Goal: Navigation & Orientation: Find specific page/section

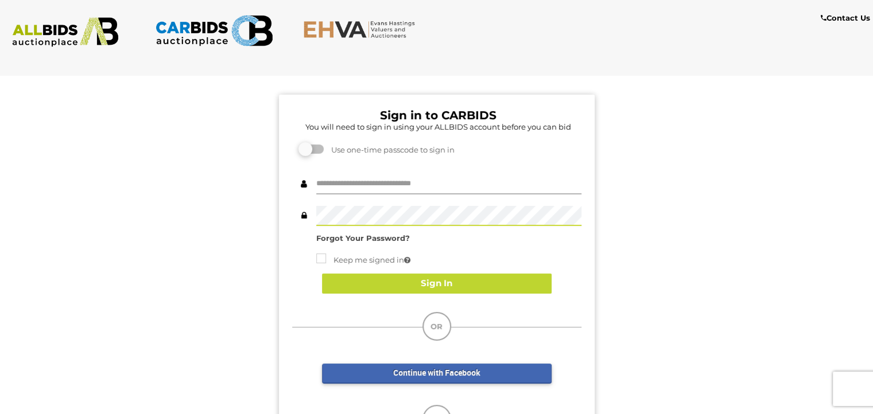
click at [413, 175] on input "text" at bounding box center [448, 184] width 265 height 20
type input "**********"
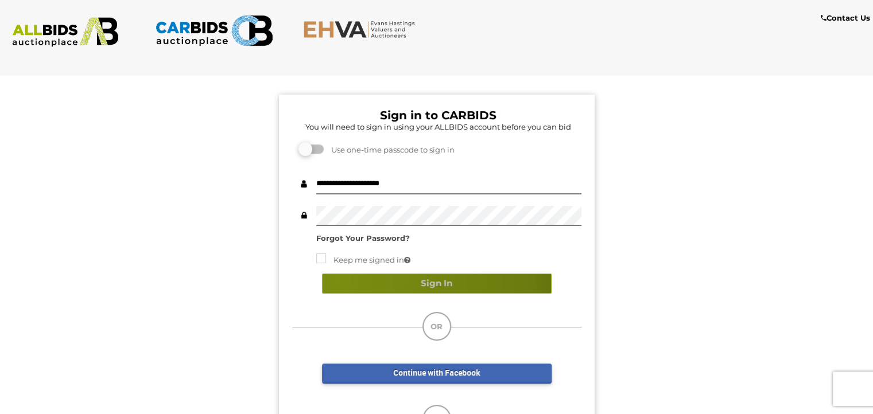
click at [337, 280] on button "Sign In" at bounding box center [436, 284] width 229 height 20
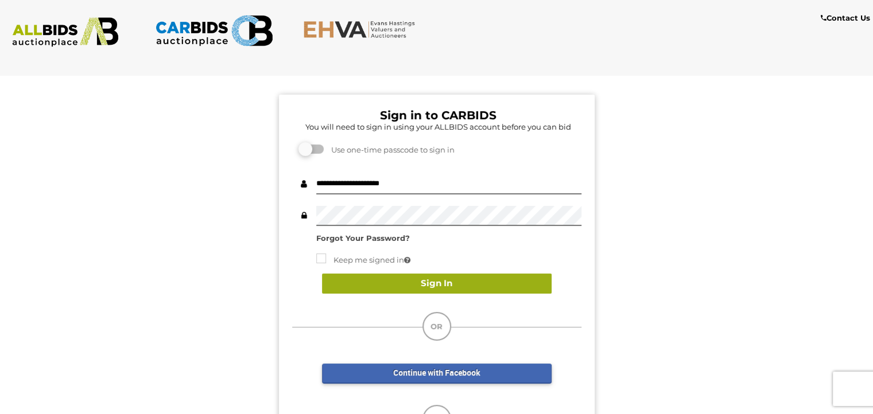
click at [428, 285] on button "Sign In" at bounding box center [436, 284] width 229 height 20
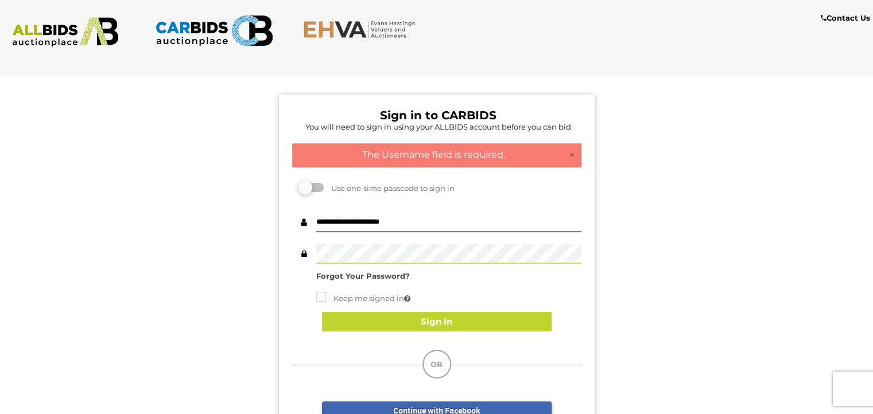
click at [212, 251] on div "Sign in to CARBIDS You will need to sign in using your ALLBIDS account before y…" at bounding box center [436, 303] width 890 height 468
click at [592, 283] on div "**********" at bounding box center [437, 308] width 316 height 427
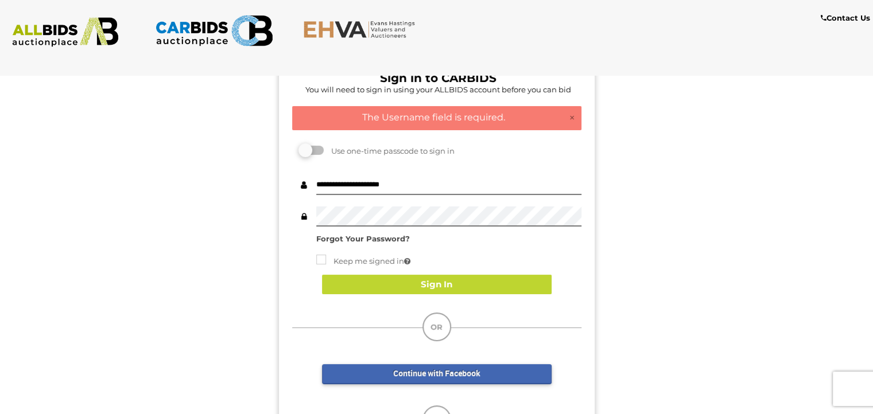
scroll to position [57, 0]
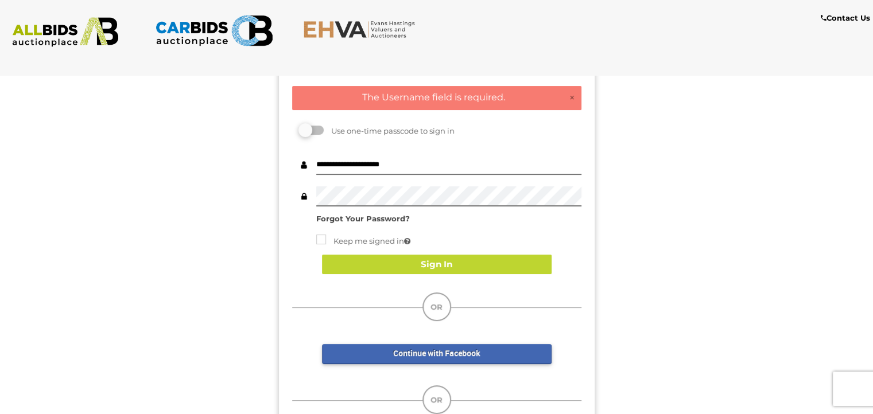
click at [96, 36] on img at bounding box center [65, 32] width 118 height 30
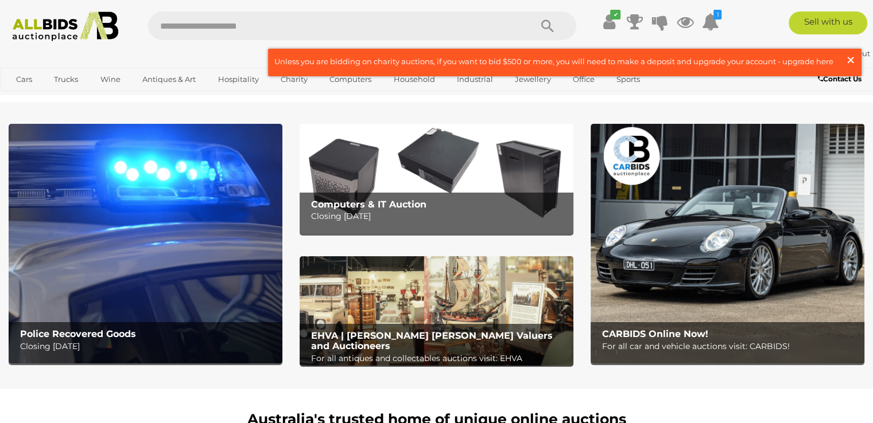
click at [852, 61] on span "×" at bounding box center [850, 60] width 10 height 22
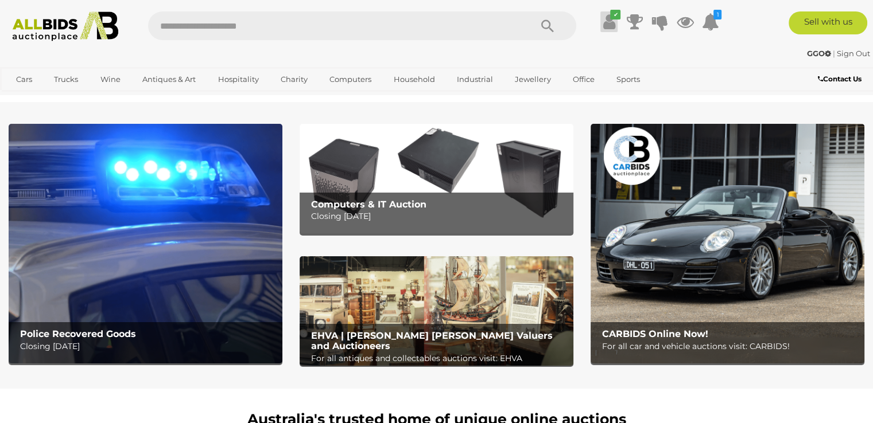
click at [611, 21] on icon at bounding box center [609, 21] width 12 height 21
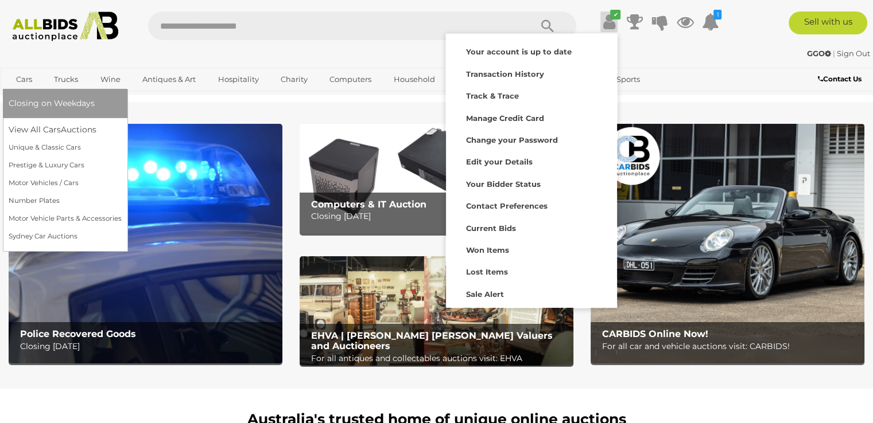
click at [29, 104] on span "Closing on Weekdays" at bounding box center [52, 103] width 86 height 10
